Goal: Check status: Check status

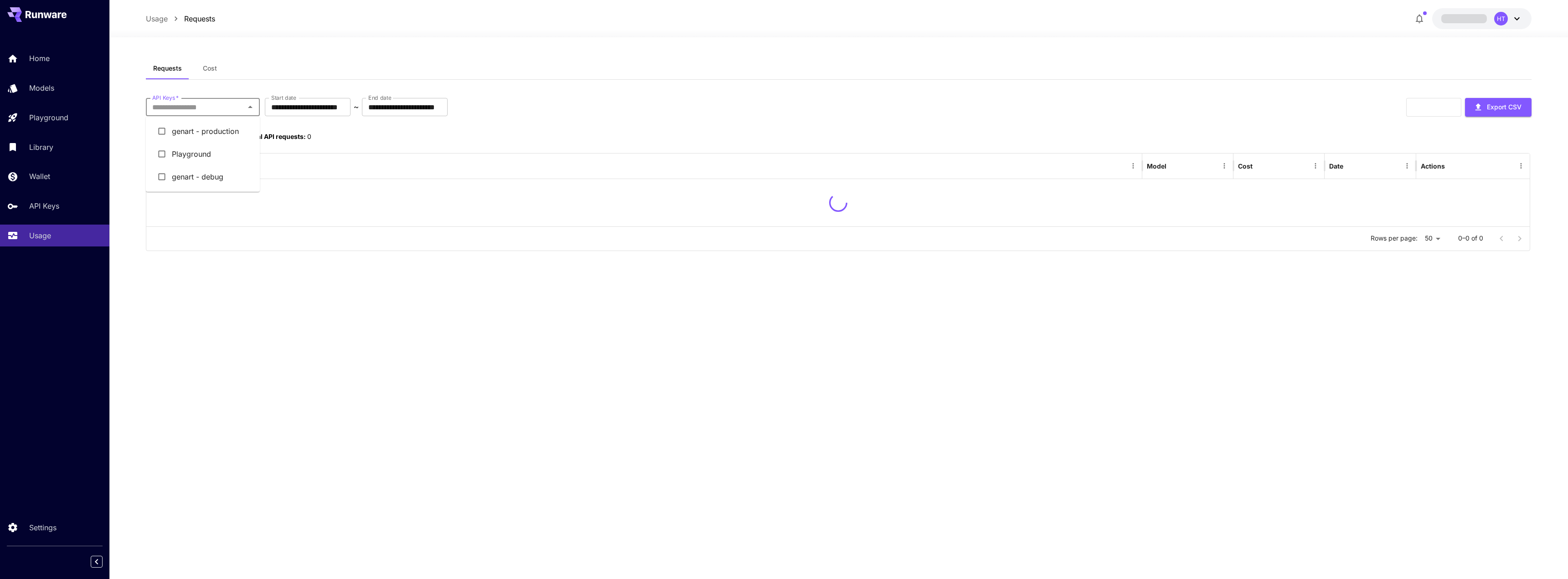
click at [224, 107] on input "API Keys   *" at bounding box center [195, 107] width 93 height 13
click at [209, 175] on li "genart - debug" at bounding box center [203, 177] width 114 height 23
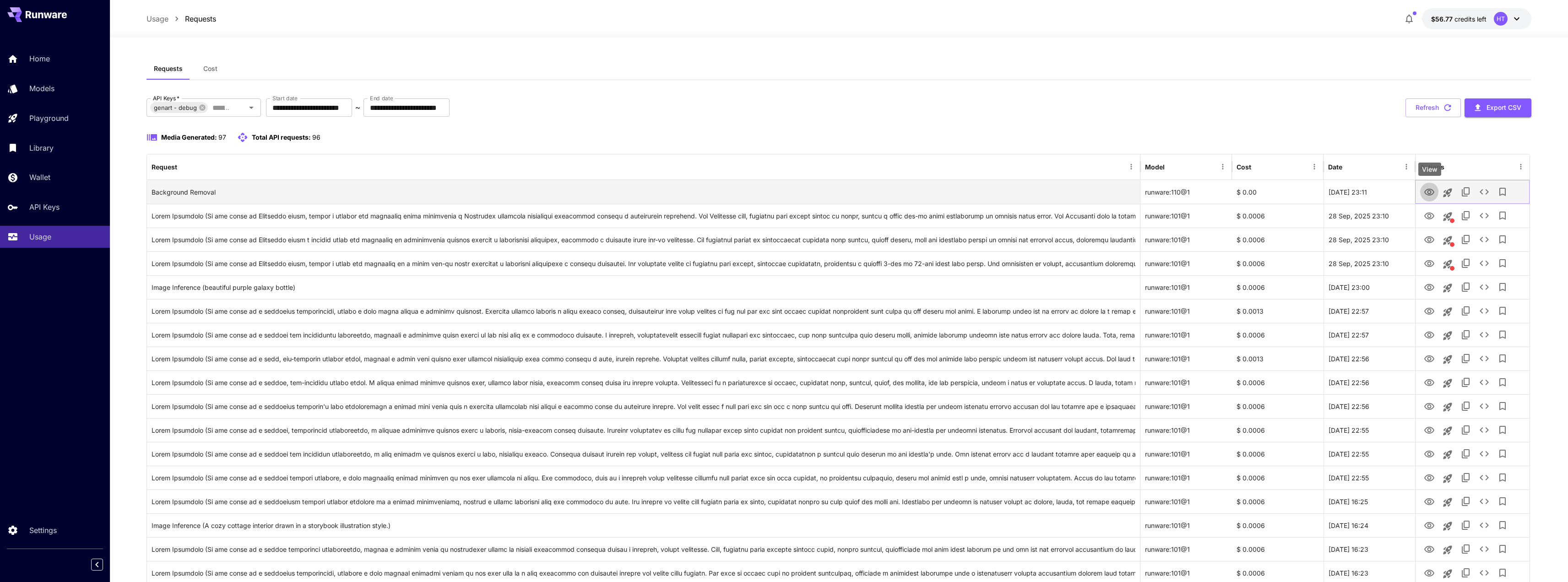
click at [1426, 195] on icon "View" at bounding box center [1429, 192] width 11 height 11
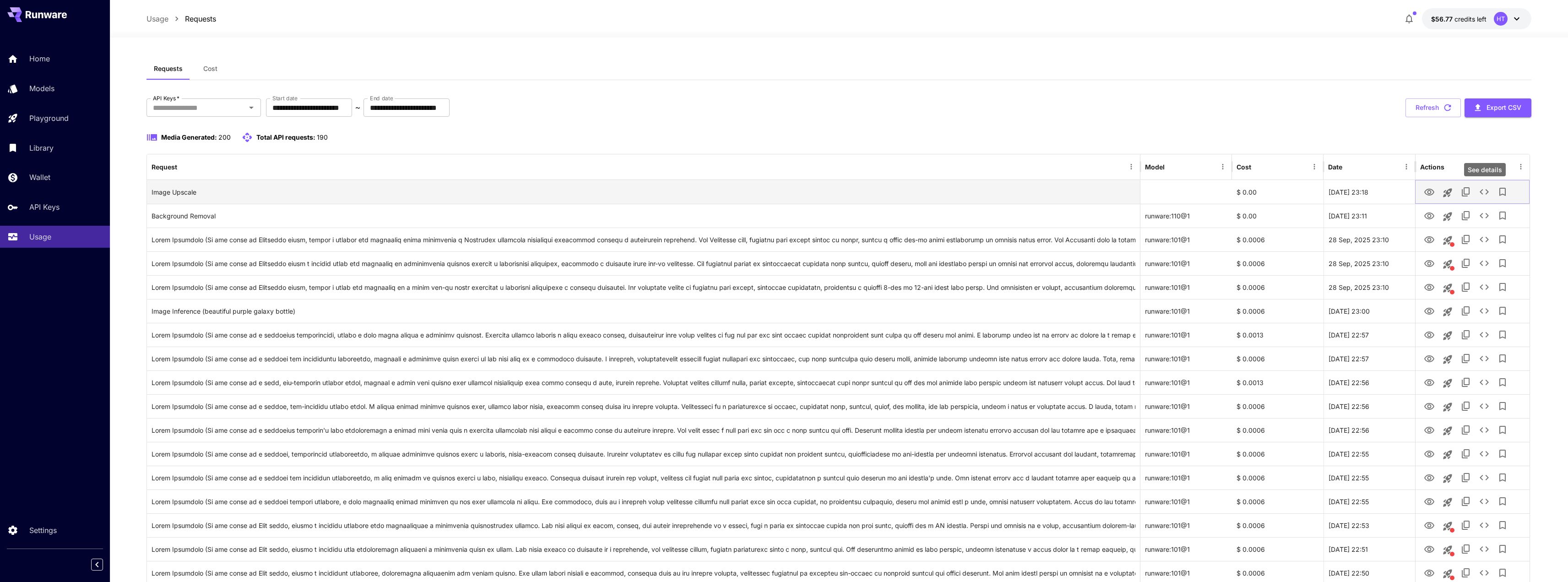
click at [1488, 190] on icon "See details" at bounding box center [1484, 192] width 9 height 6
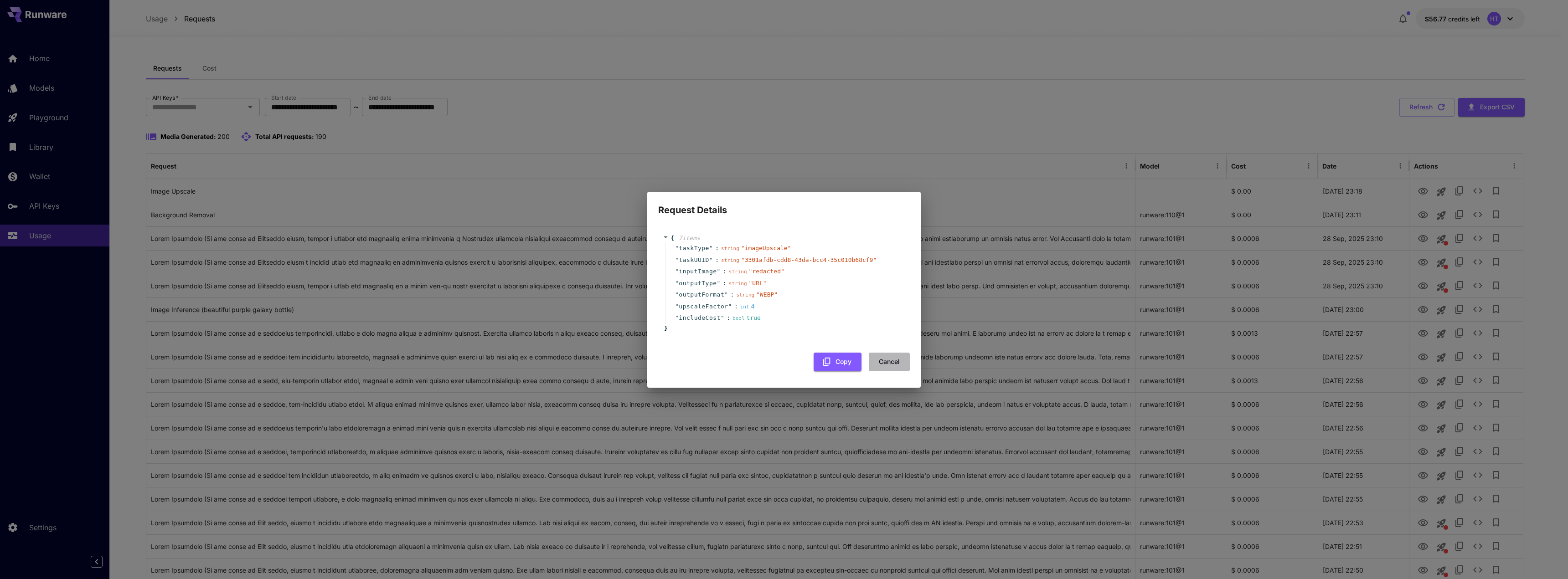
click at [896, 358] on button "Cancel" at bounding box center [889, 362] width 41 height 19
